Goal: Entertainment & Leisure: Consume media (video, audio)

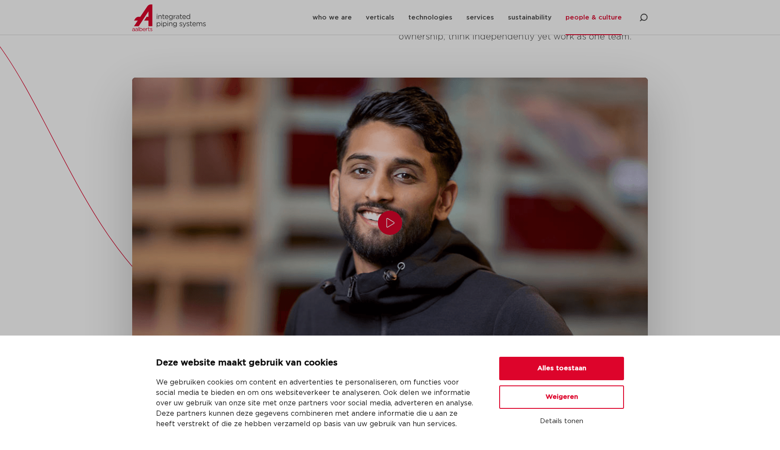
scroll to position [206, 0]
click at [554, 398] on button "Weigeren" at bounding box center [561, 396] width 125 height 23
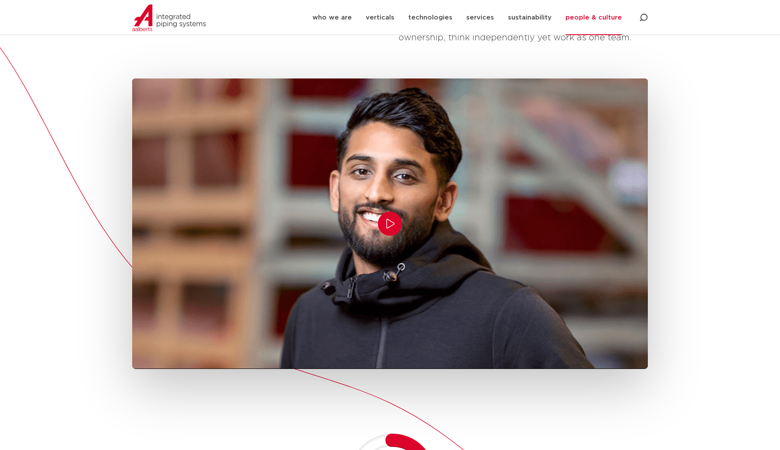
click at [394, 225] on icon "Play/Pause" at bounding box center [390, 223] width 10 height 10
click at [380, 216] on button "Play/Pause" at bounding box center [390, 223] width 24 height 24
click at [391, 219] on icon "Play/Pause" at bounding box center [390, 223] width 10 height 10
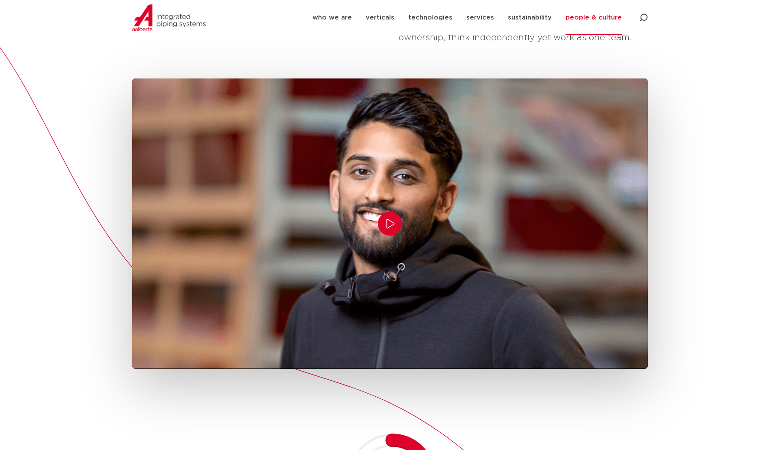
click at [391, 219] on icon "Play/Pause" at bounding box center [390, 223] width 10 height 10
click at [390, 229] on button "Play/Pause" at bounding box center [390, 223] width 24 height 24
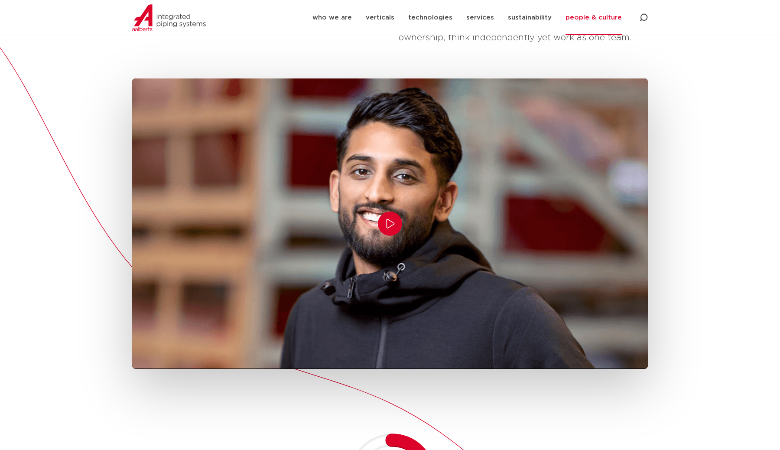
click at [390, 229] on button "Play/Pause" at bounding box center [390, 223] width 24 height 24
